Goal: Information Seeking & Learning: Learn about a topic

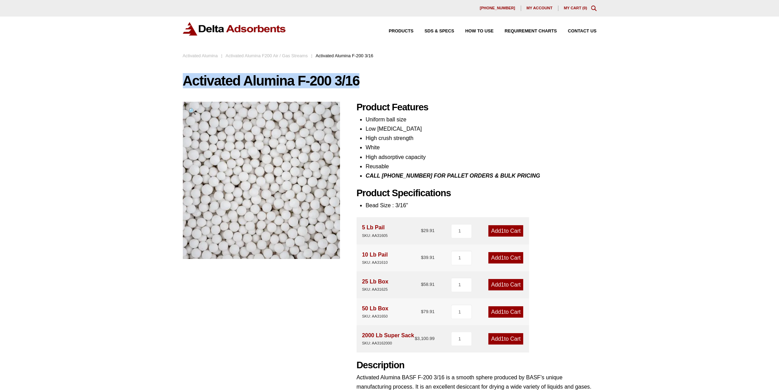
drag, startPoint x: 378, startPoint y: 83, endPoint x: 174, endPoint y: 74, distance: 204.4
click at [174, 74] on div "Our website has detected that you are using an outdated browser that will preve…" at bounding box center [389, 308] width 779 height 616
click at [124, 123] on div "Our website has detected that you are using an outdated browser that will preve…" at bounding box center [389, 308] width 779 height 616
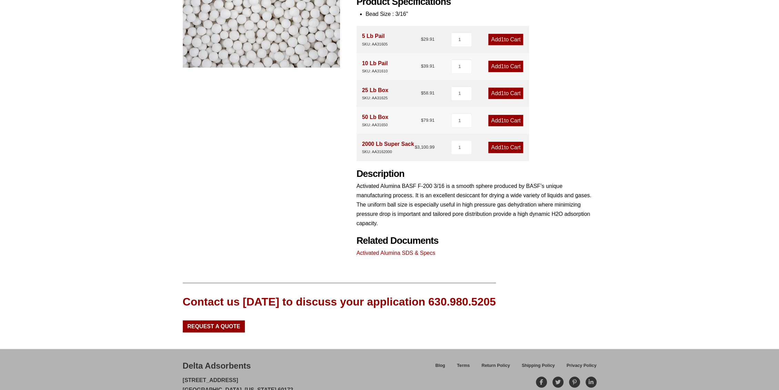
scroll to position [226, 0]
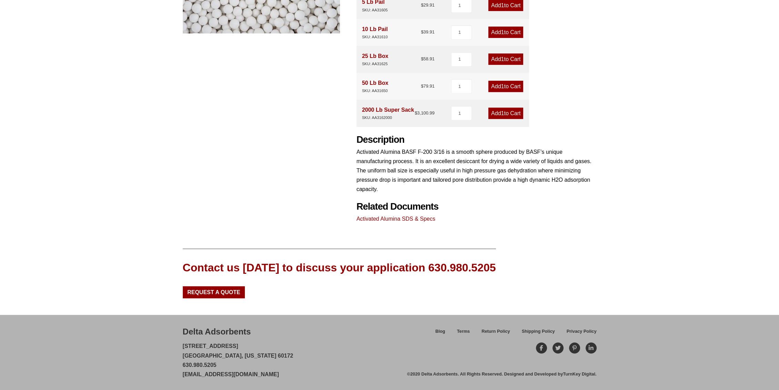
click at [418, 218] on link "Activated Alumina SDS & Specs" at bounding box center [396, 219] width 79 height 6
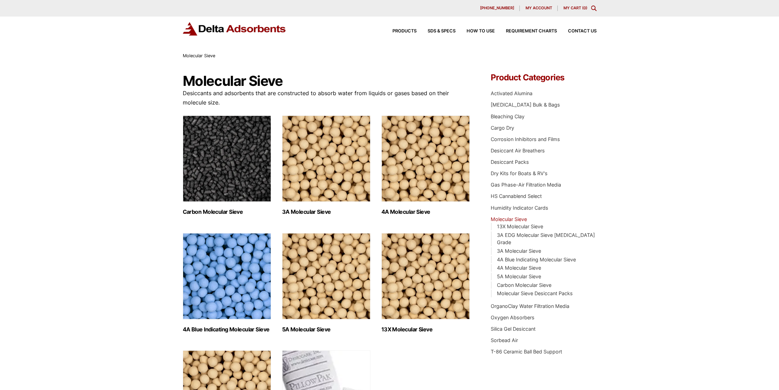
click at [314, 214] on h2 "3A Molecular Sieve (2)" at bounding box center [326, 212] width 88 height 7
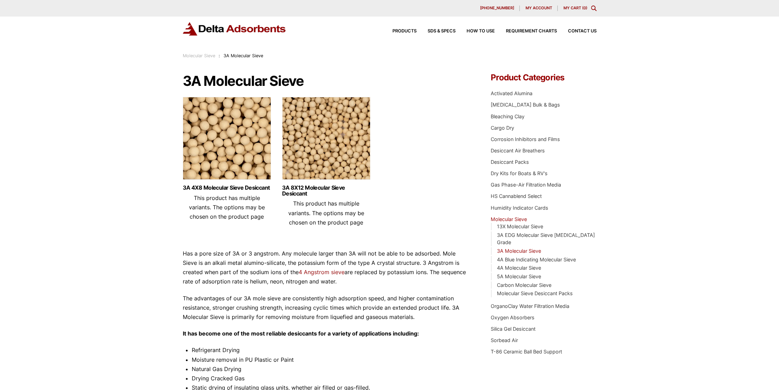
click at [223, 166] on img at bounding box center [227, 140] width 88 height 86
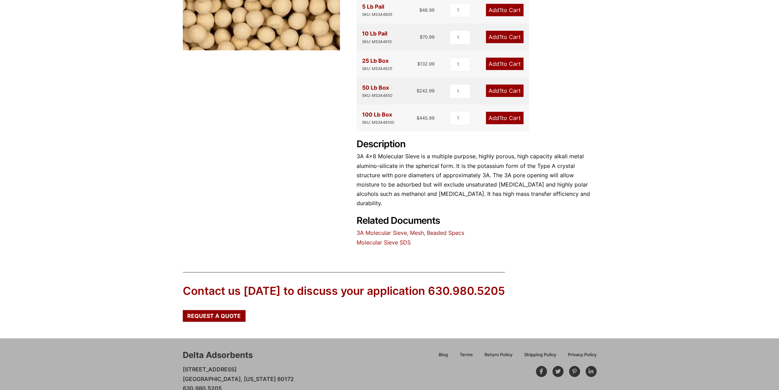
scroll to position [223, 0]
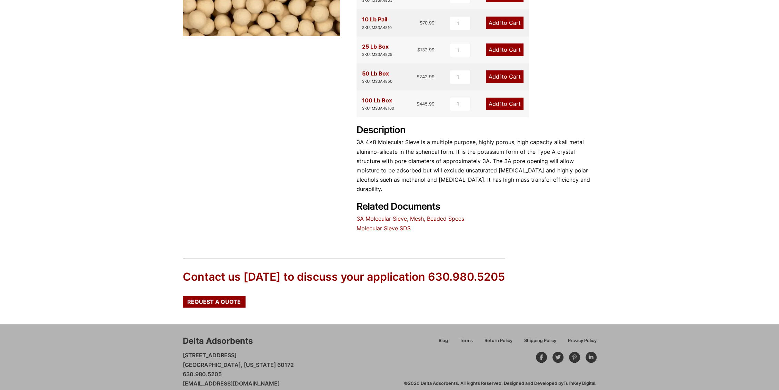
click at [405, 215] on link "3A Molecular Sieve, Mesh, Beaded Specs" at bounding box center [411, 218] width 108 height 7
